Goal: Navigation & Orientation: Find specific page/section

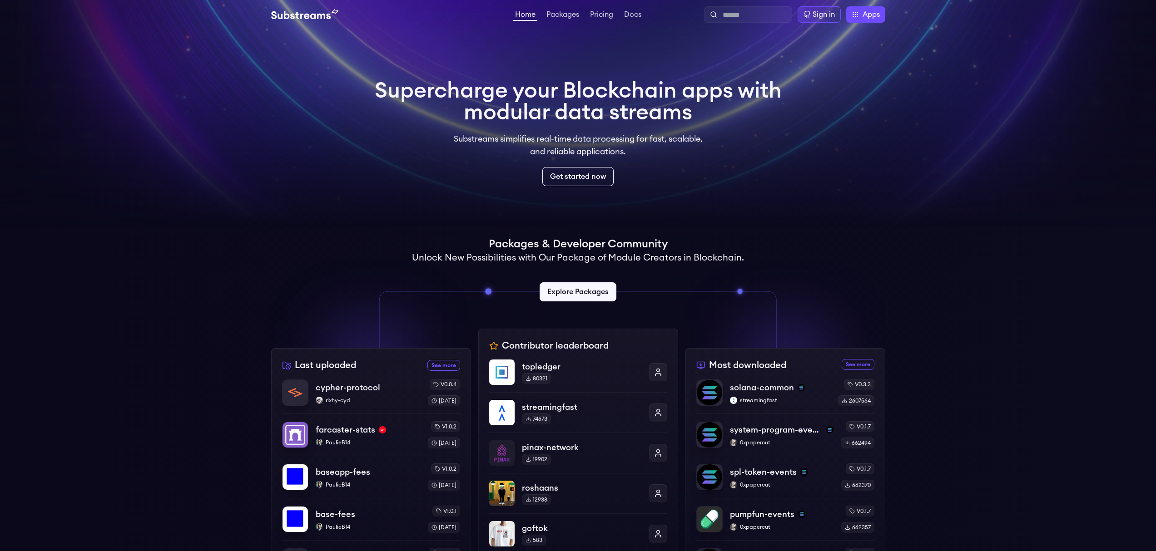
click at [506, 150] on p "Substreams simplifies real-time data processing for fast, scalable, and reliabl…" at bounding box center [578, 145] width 262 height 25
click at [506, 149] on p "Substreams simplifies real-time data processing for fast, scalable, and reliabl…" at bounding box center [578, 145] width 262 height 25
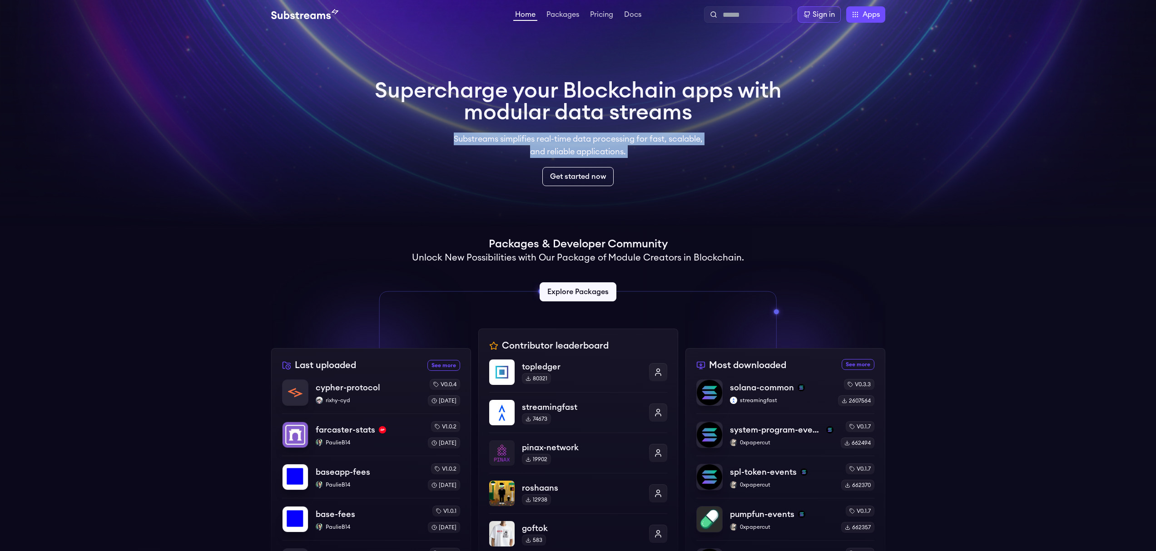
click at [506, 149] on p "Substreams simplifies real-time data processing for fast, scalable, and reliabl…" at bounding box center [578, 145] width 262 height 25
click at [477, 145] on p "Substreams simplifies real-time data processing for fast, scalable, and reliabl…" at bounding box center [578, 145] width 262 height 25
drag, startPoint x: 450, startPoint y: 136, endPoint x: 556, endPoint y: 139, distance: 106.3
click at [555, 139] on p "Substreams simplifies real-time data processing for fast, scalable, and reliabl…" at bounding box center [578, 145] width 262 height 25
click at [556, 139] on p "Substreams simplifies real-time data processing for fast, scalable, and reliabl…" at bounding box center [578, 145] width 262 height 25
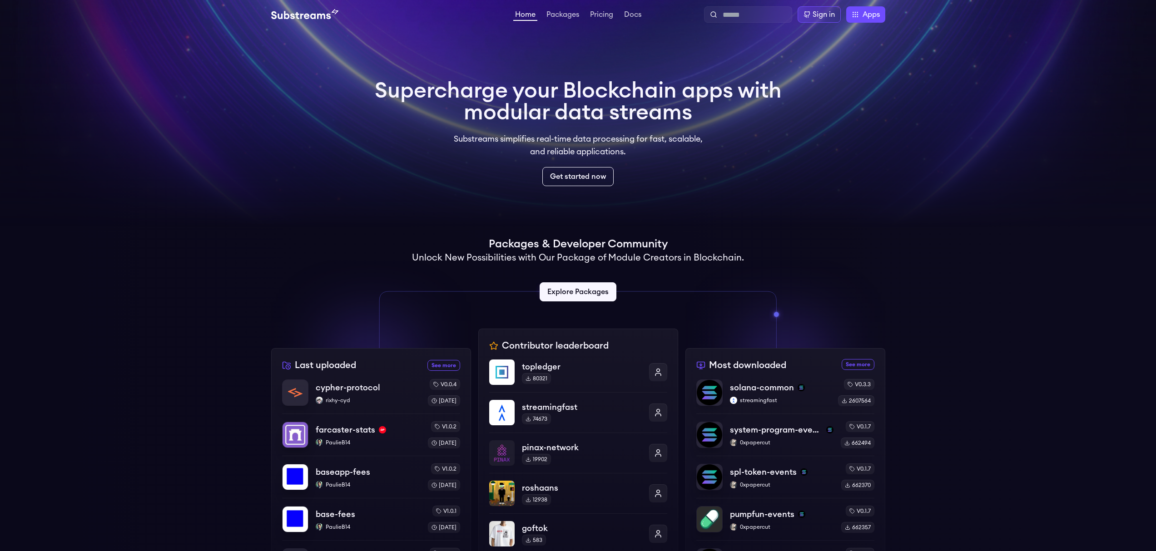
click at [489, 249] on h1 "Packages & Developer Community" at bounding box center [578, 244] width 179 height 15
click at [579, 18] on link "Packages" at bounding box center [563, 15] width 36 height 9
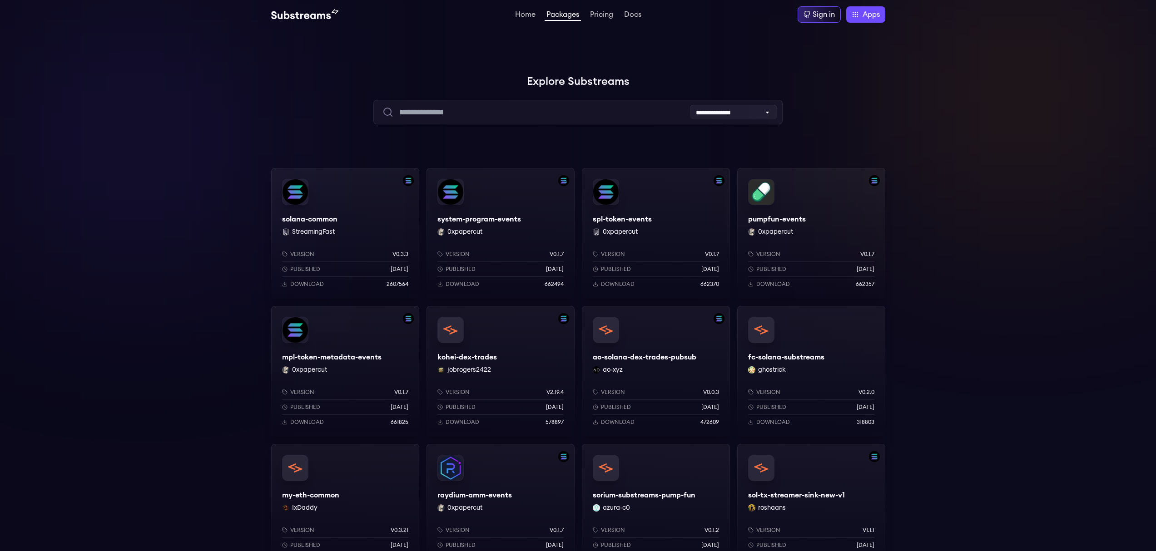
click at [1000, 200] on div at bounding box center [1019, 91] width 273 height 273
